Goal: Task Accomplishment & Management: Manage account settings

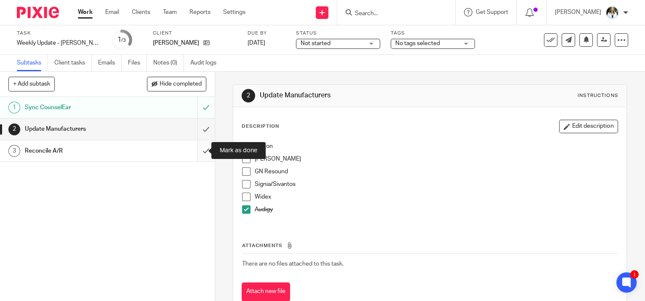
click at [195, 148] on input "submit" at bounding box center [107, 150] width 215 height 21
click at [87, 10] on link "Work" at bounding box center [85, 12] width 15 height 8
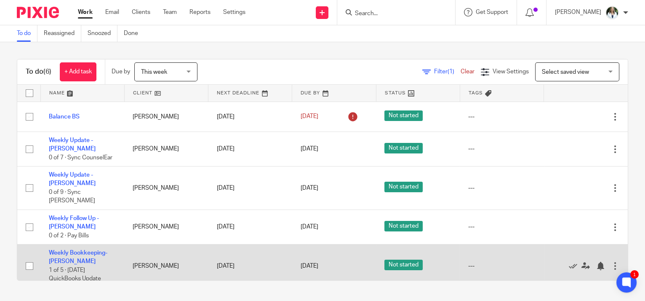
scroll to position [24, 0]
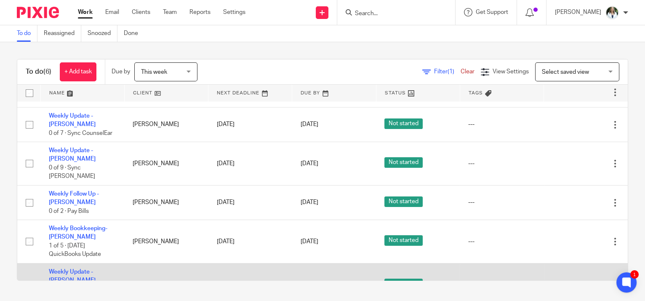
click at [569, 281] on icon at bounding box center [573, 285] width 8 height 8
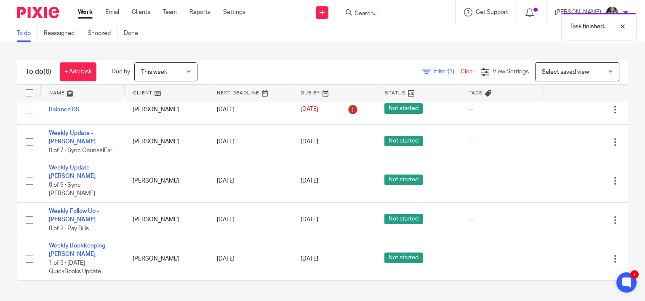
scroll to position [0, 0]
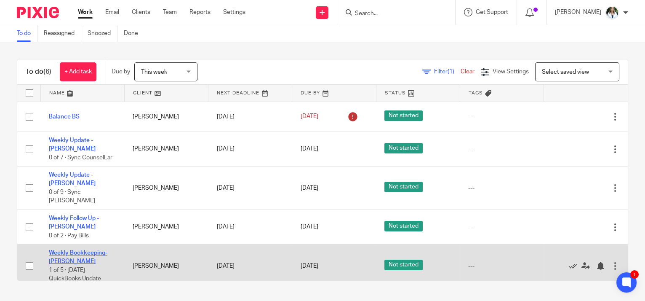
click at [87, 250] on link "Weekly Bookkeeping- [PERSON_NAME]" at bounding box center [78, 257] width 59 height 14
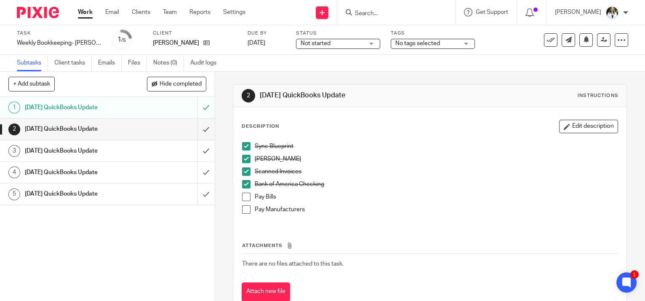
click at [108, 152] on h1 "[DATE] QuickBooks Update" at bounding box center [80, 150] width 110 height 13
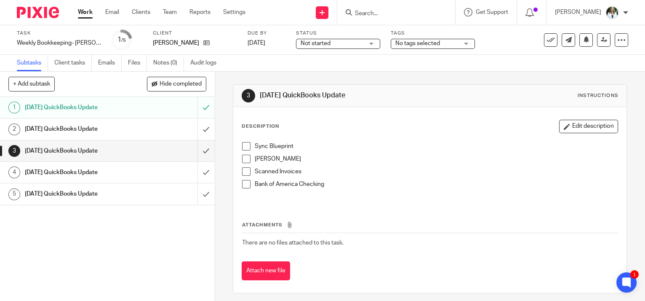
click at [243, 146] on span at bounding box center [246, 146] width 8 height 8
click at [163, 129] on div "Tuesday QuickBooks Update" at bounding box center [107, 129] width 164 height 13
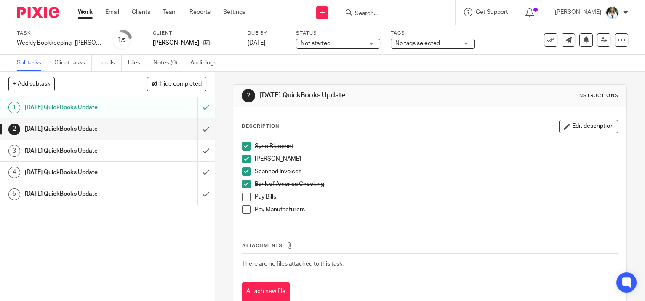
click at [245, 210] on span at bounding box center [246, 209] width 8 height 8
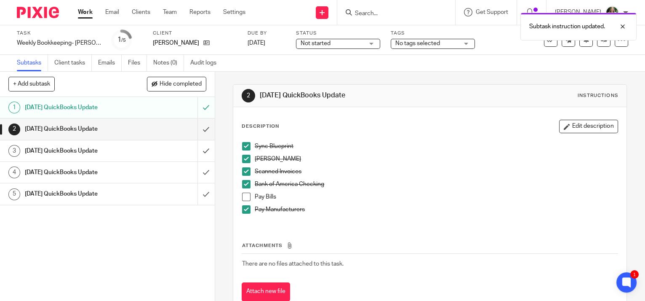
click at [134, 148] on div "[DATE] QuickBooks Update" at bounding box center [107, 150] width 164 height 13
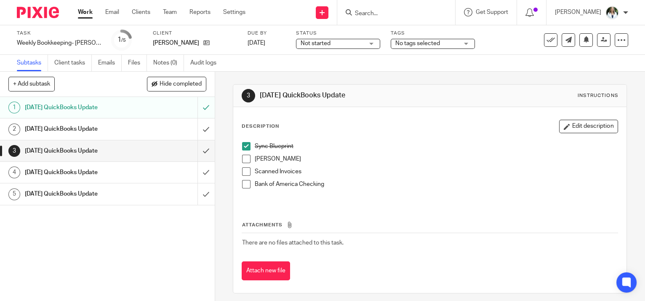
click at [245, 155] on span at bounding box center [246, 159] width 8 height 8
click at [73, 250] on div "1 Monday QuickBooks Update 2 Tuesday QuickBooks Update 3 Wednesday QuickBooks U…" at bounding box center [107, 199] width 215 height 204
click at [532, 179] on div "Scanned Invoices" at bounding box center [436, 173] width 363 height 13
click at [243, 170] on span at bounding box center [246, 171] width 8 height 8
click at [247, 186] on span at bounding box center [246, 184] width 8 height 8
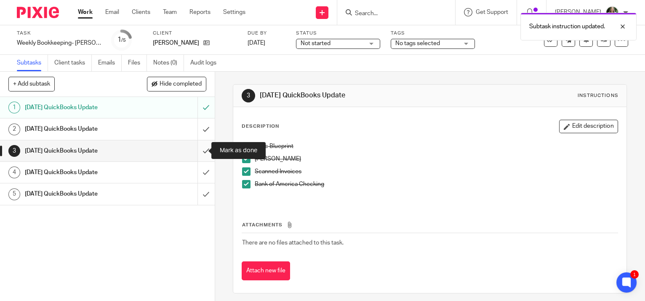
click at [199, 151] on input "submit" at bounding box center [107, 150] width 215 height 21
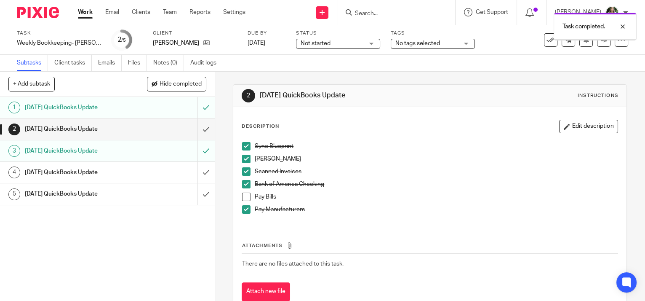
click at [242, 196] on span at bounding box center [246, 196] width 8 height 8
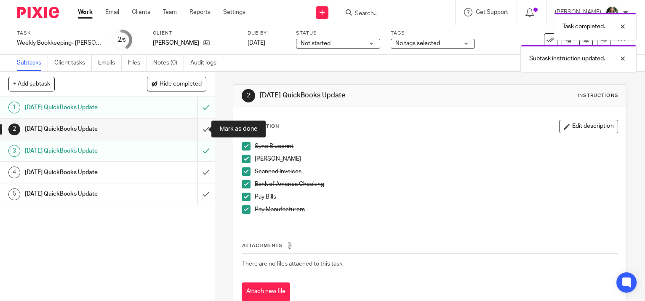
click at [199, 130] on input "submit" at bounding box center [107, 128] width 215 height 21
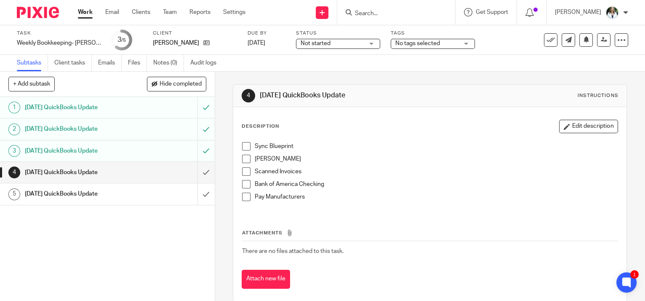
click at [81, 11] on link "Work" at bounding box center [85, 12] width 15 height 8
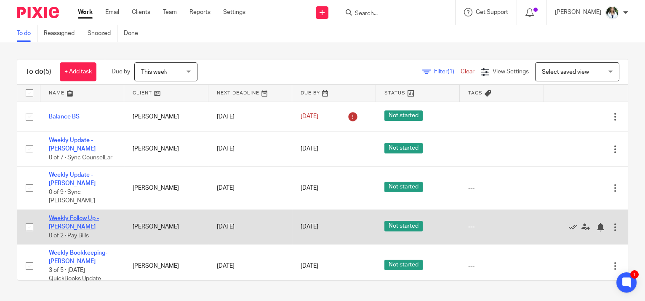
click at [71, 215] on link "Weekly Follow Up - [PERSON_NAME]" at bounding box center [74, 222] width 50 height 14
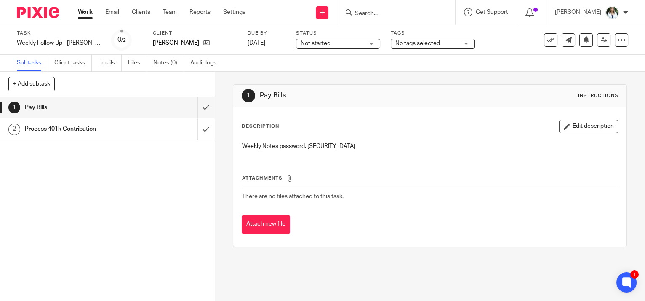
click at [499, 154] on div "Weekly Notes password: [SECURITY_DATA]" at bounding box center [430, 147] width 384 height 19
drag, startPoint x: 340, startPoint y: 144, endPoint x: 306, endPoint y: 144, distance: 34.1
click at [306, 144] on p "Weekly Notes password: G&P1835$" at bounding box center [430, 146] width 376 height 8
copy p "G&P1835$"
click at [202, 107] on input "submit" at bounding box center [107, 107] width 215 height 21
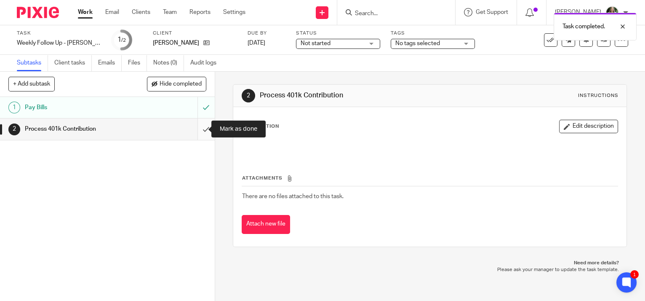
click at [193, 126] on input "submit" at bounding box center [107, 128] width 215 height 21
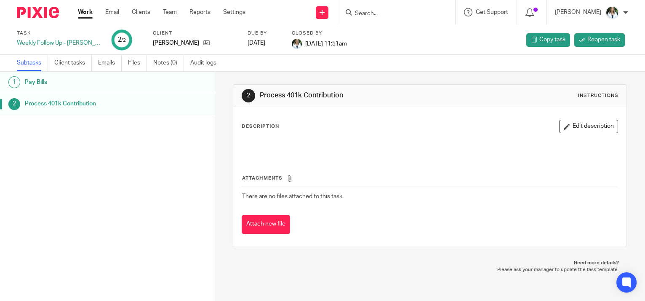
click at [85, 8] on link "Work" at bounding box center [85, 12] width 15 height 8
